Goal: Obtain resource: Download file/media

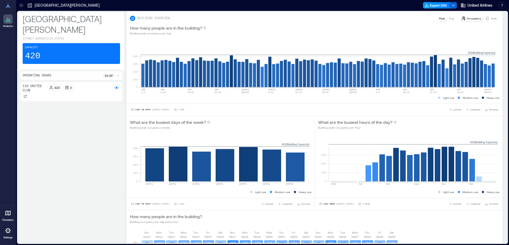
click at [443, 5] on button "Export CSV" at bounding box center [436, 5] width 27 height 6
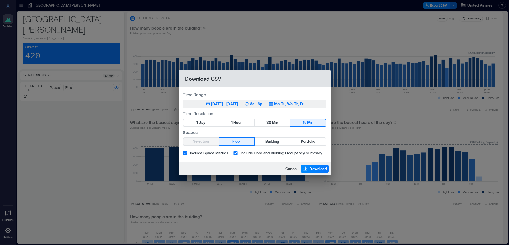
click at [213, 102] on div "[DATE] - [DATE]" at bounding box center [224, 103] width 27 height 5
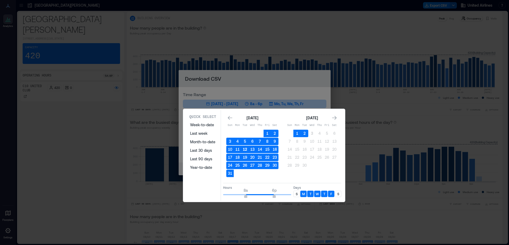
click at [245, 149] on button "12" at bounding box center [244, 149] width 7 height 7
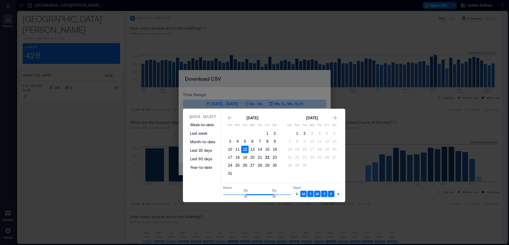
click at [267, 156] on button "22" at bounding box center [267, 157] width 7 height 7
click at [296, 192] on p "S" at bounding box center [297, 194] width 2 height 4
click at [337, 194] on p "S" at bounding box center [338, 194] width 2 height 4
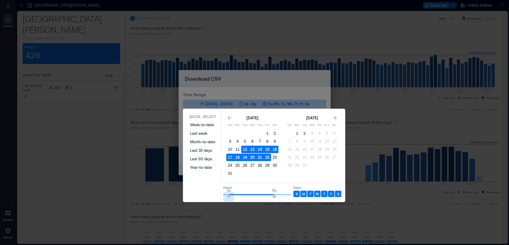
drag, startPoint x: 244, startPoint y: 195, endPoint x: 230, endPoint y: 194, distance: 13.1
click at [230, 194] on span "2a 6p" at bounding box center [257, 195] width 68 height 8
type input "*"
type input "**"
drag, startPoint x: 273, startPoint y: 197, endPoint x: 296, endPoint y: 197, distance: 23.4
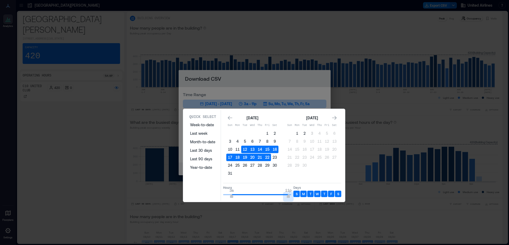
click at [296, 197] on div "Hours 3a 11p Days S M T W T F S" at bounding box center [282, 191] width 118 height 16
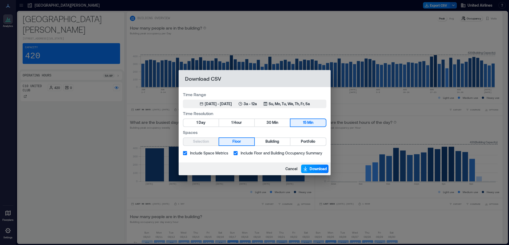
click at [319, 168] on span "Download" at bounding box center [318, 168] width 17 height 5
